Goal: Task Accomplishment & Management: Understand process/instructions

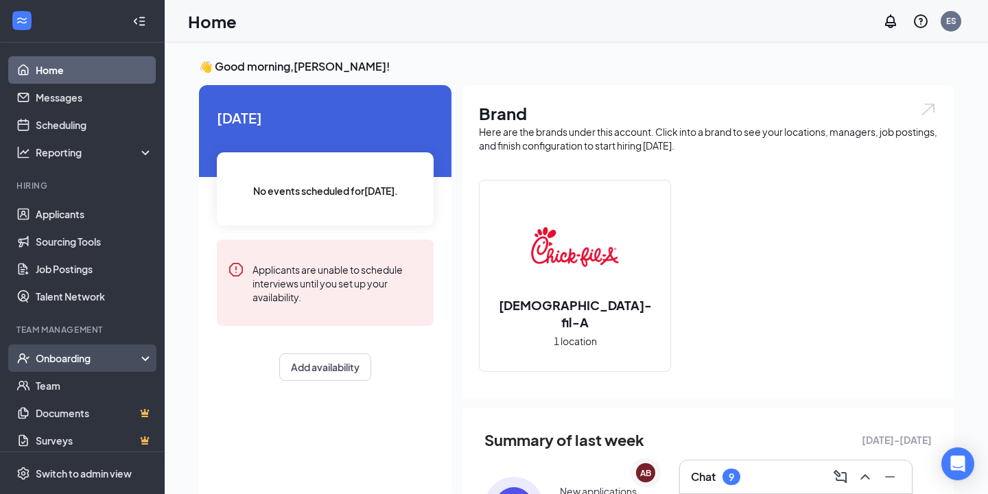
click at [92, 368] on div "Onboarding" at bounding box center [82, 357] width 165 height 27
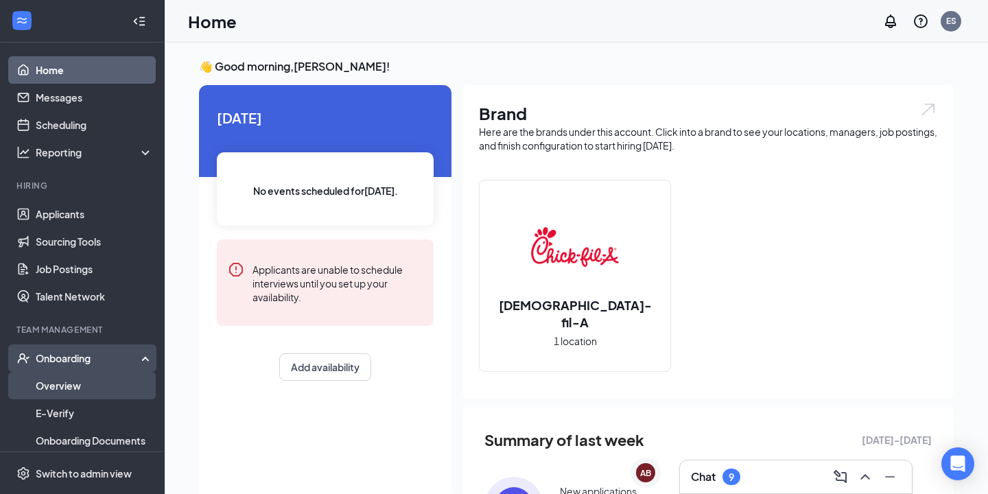
click at [96, 386] on link "Overview" at bounding box center [94, 385] width 117 height 27
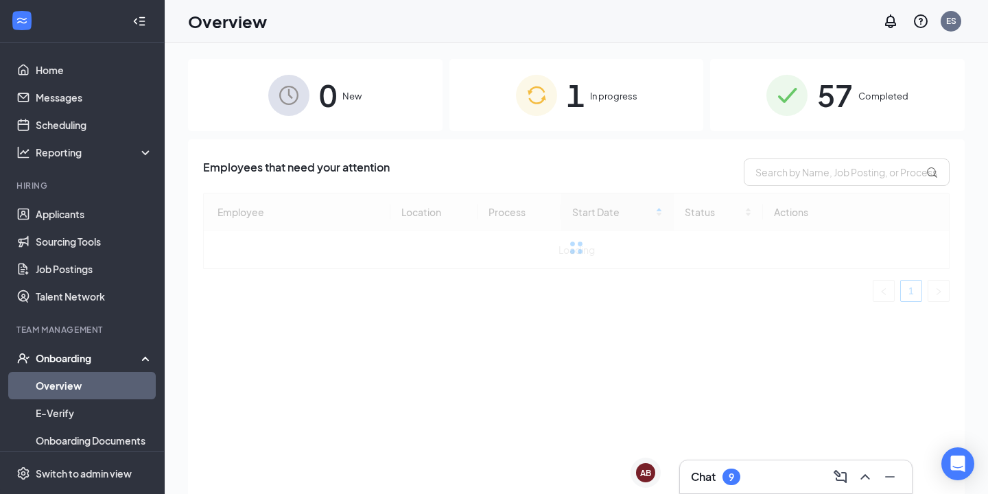
click at [590, 99] on span "In progress" at bounding box center [613, 96] width 47 height 14
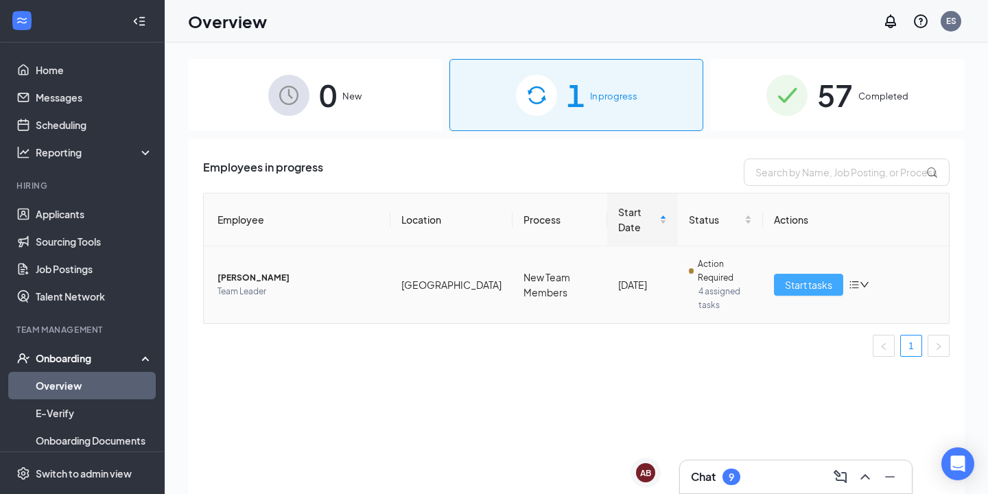
click at [806, 289] on span "Start tasks" at bounding box center [808, 284] width 47 height 15
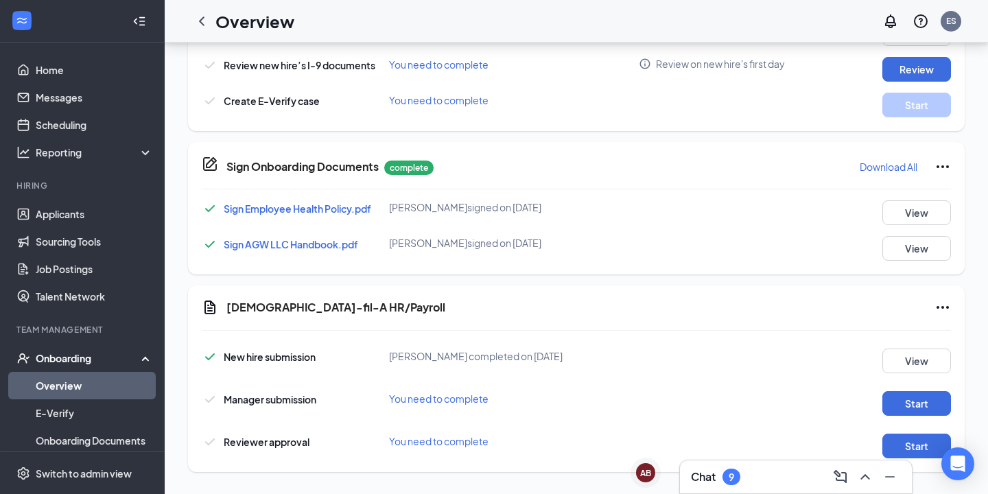
scroll to position [503, 0]
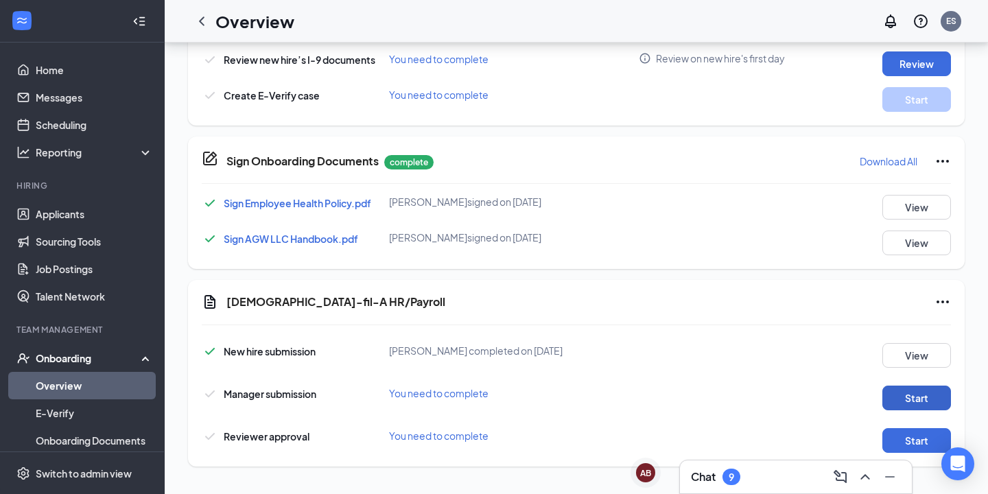
click at [912, 403] on button "Start" at bounding box center [916, 398] width 69 height 25
click at [906, 441] on button "Start" at bounding box center [916, 440] width 69 height 25
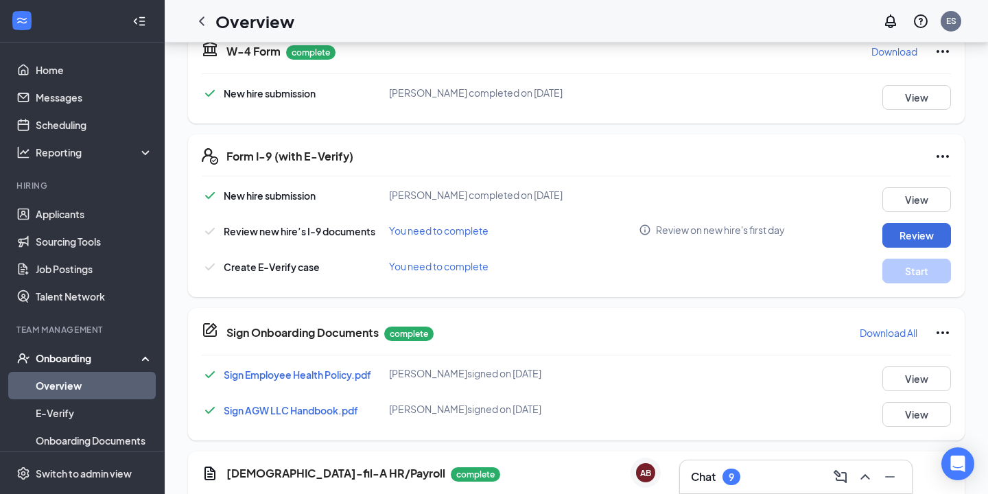
scroll to position [327, 0]
